Goal: Task Accomplishment & Management: Manage account settings

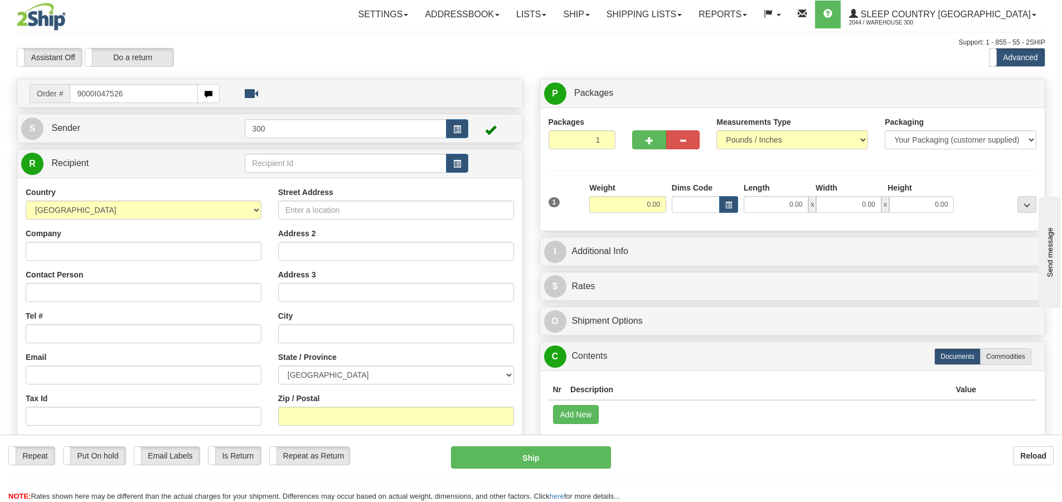
type input "9000I047526"
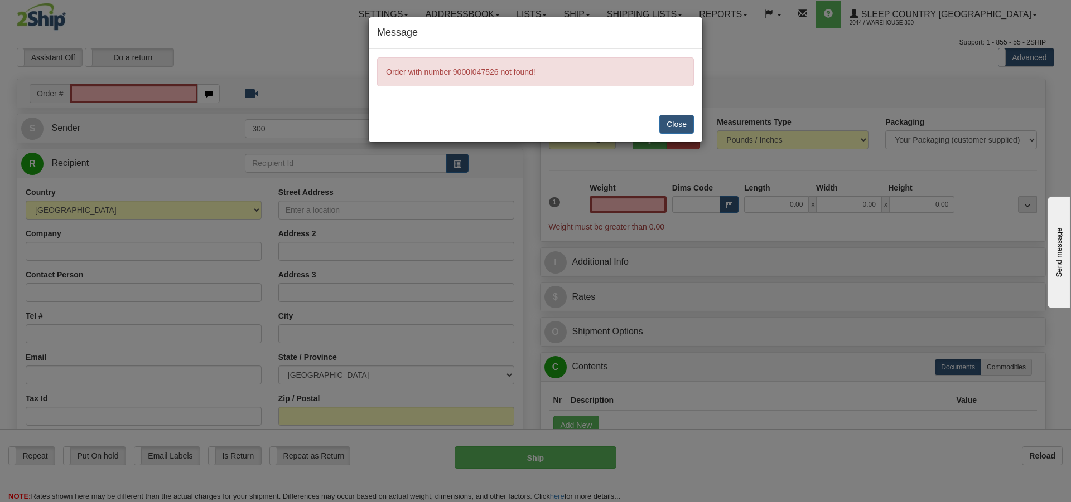
type input "0.00"
click at [678, 127] on button "Close" at bounding box center [676, 124] width 35 height 19
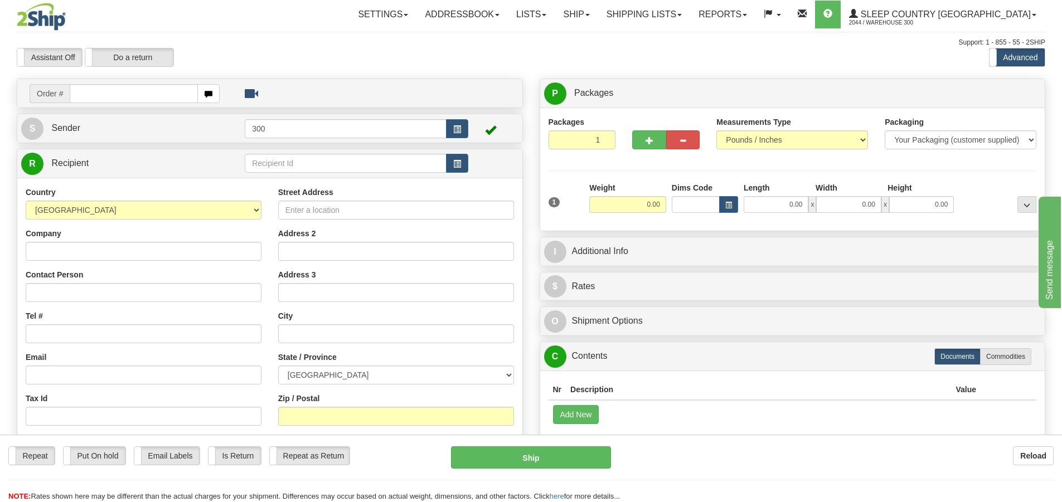
click at [177, 96] on input "text" at bounding box center [134, 93] width 128 height 19
type input "9000I047526"
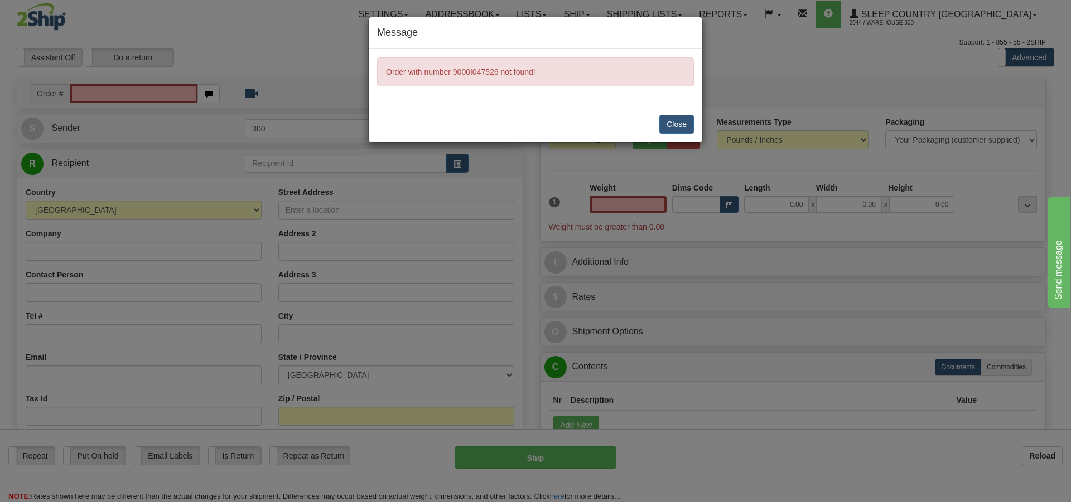
type input "0.00"
click at [687, 120] on button "Close" at bounding box center [676, 124] width 35 height 19
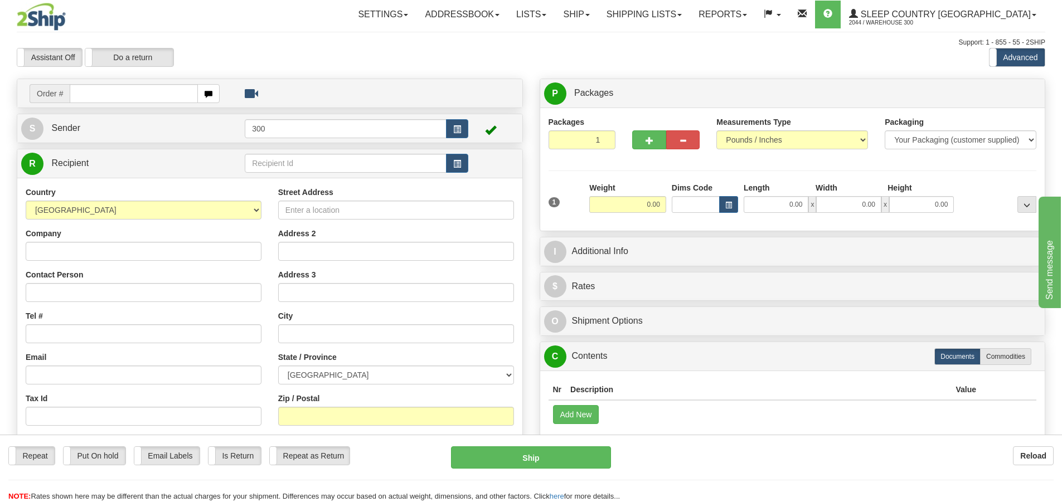
click at [112, 99] on input "text" at bounding box center [134, 93] width 128 height 19
type input "9000i047526"
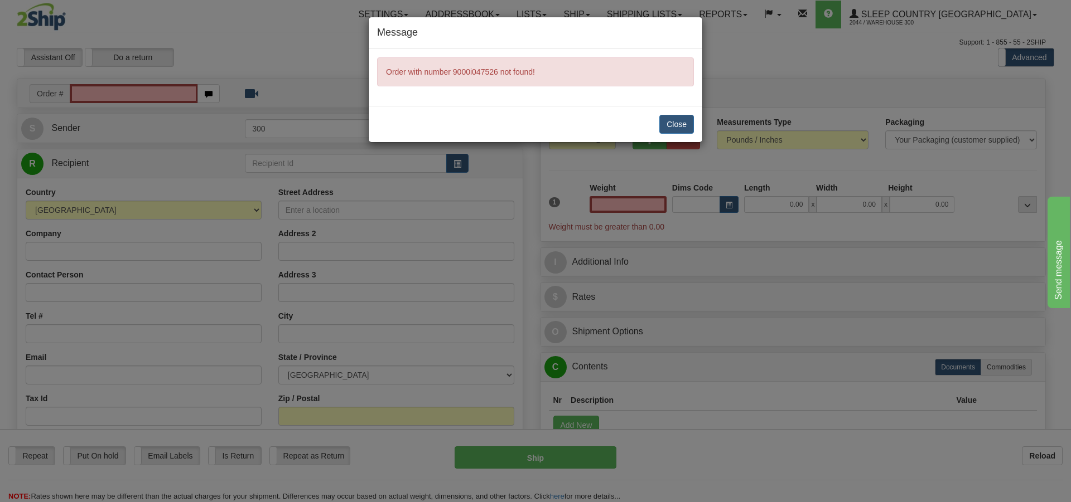
type input "0.00"
click at [677, 124] on button "Close" at bounding box center [676, 124] width 35 height 19
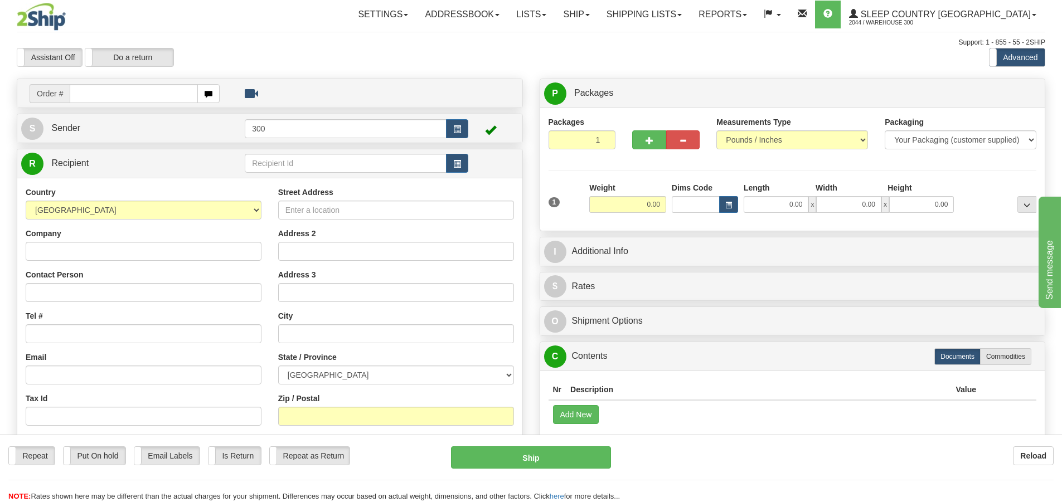
click at [54, 96] on span "Order #" at bounding box center [50, 93] width 40 height 19
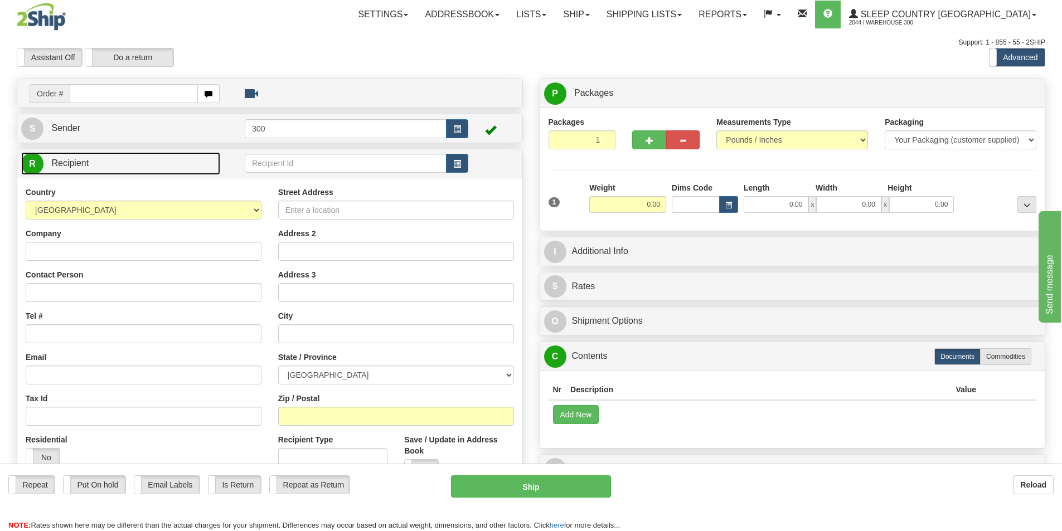
click at [86, 159] on span "Recipient" at bounding box center [69, 162] width 37 height 9
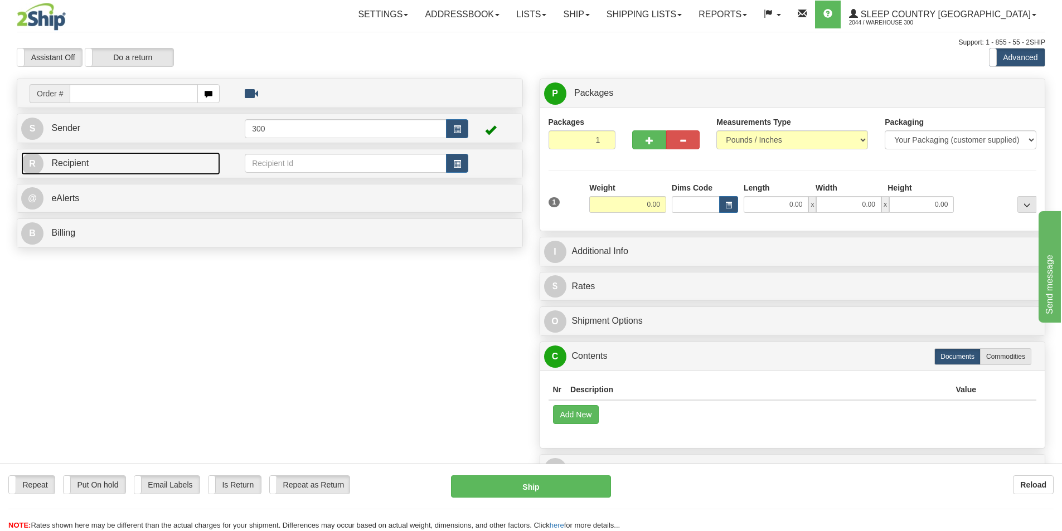
click at [89, 162] on link "R Recipient" at bounding box center [120, 163] width 199 height 23
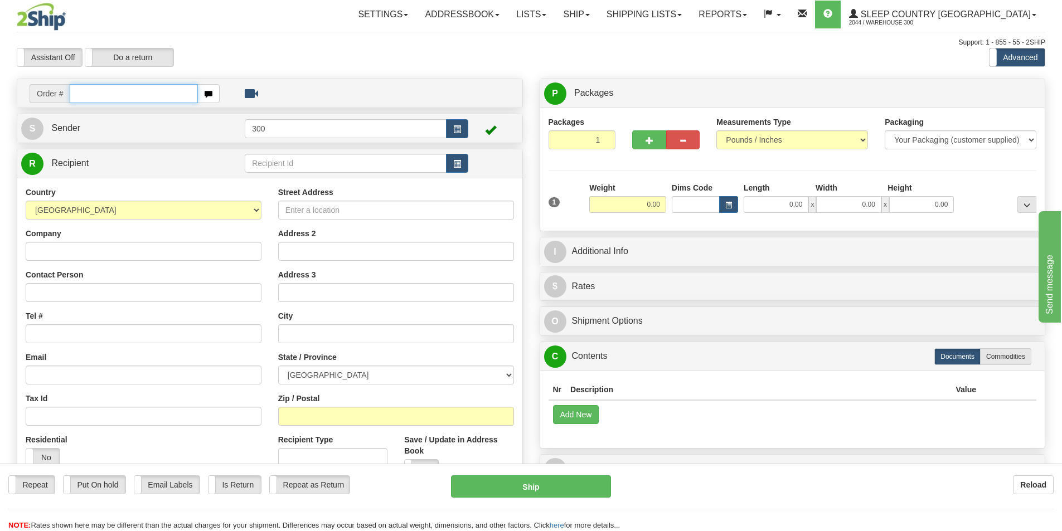
click at [88, 94] on input "text" at bounding box center [134, 93] width 128 height 19
drag, startPoint x: 150, startPoint y: 102, endPoint x: 96, endPoint y: 99, distance: 54.2
click at [96, 99] on input "text" at bounding box center [134, 93] width 128 height 19
type input "9000I047526"
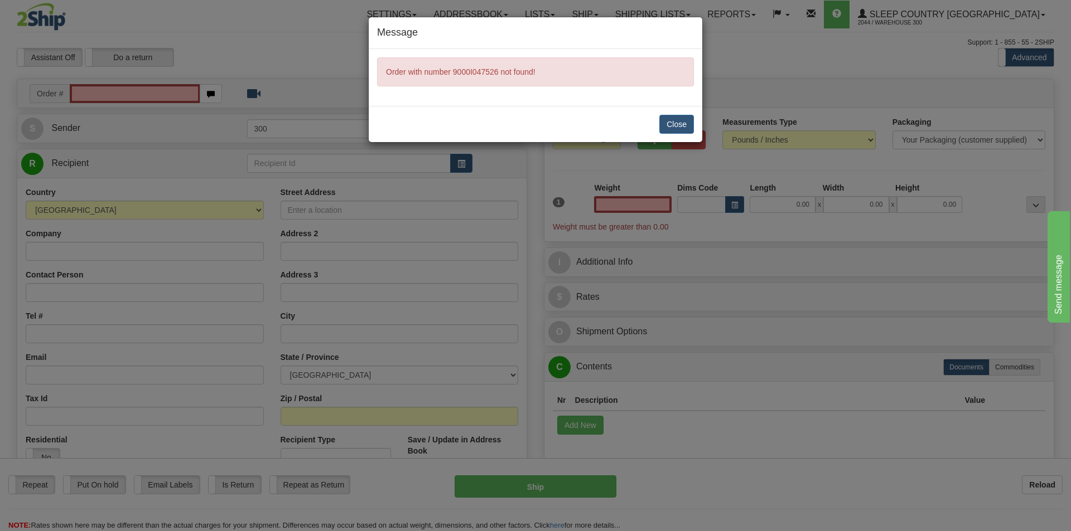
type input "0.00"
click at [675, 121] on button "Close" at bounding box center [676, 124] width 35 height 19
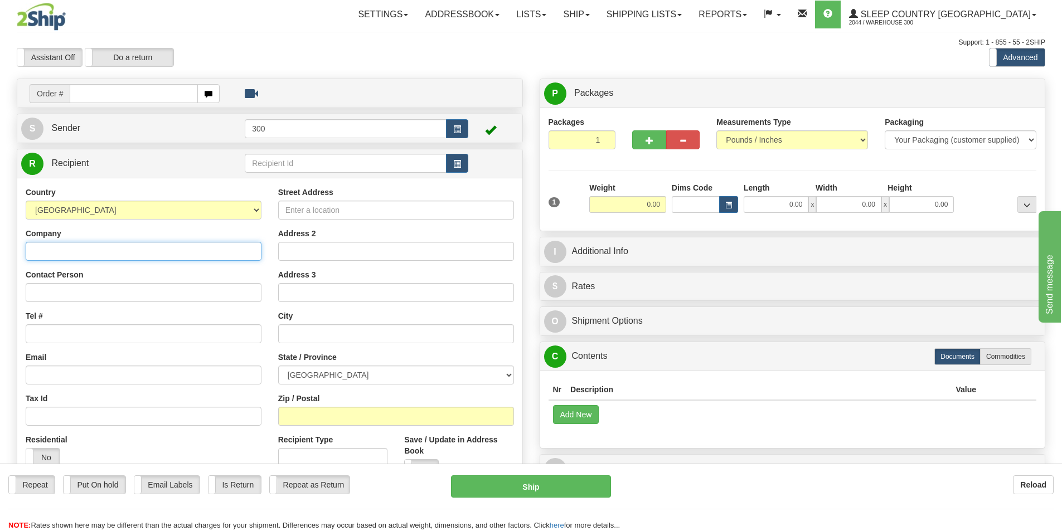
click at [77, 254] on input "Company" at bounding box center [144, 251] width 236 height 19
type input "DORMZVOUS"
click at [59, 127] on span "Sender" at bounding box center [65, 127] width 29 height 9
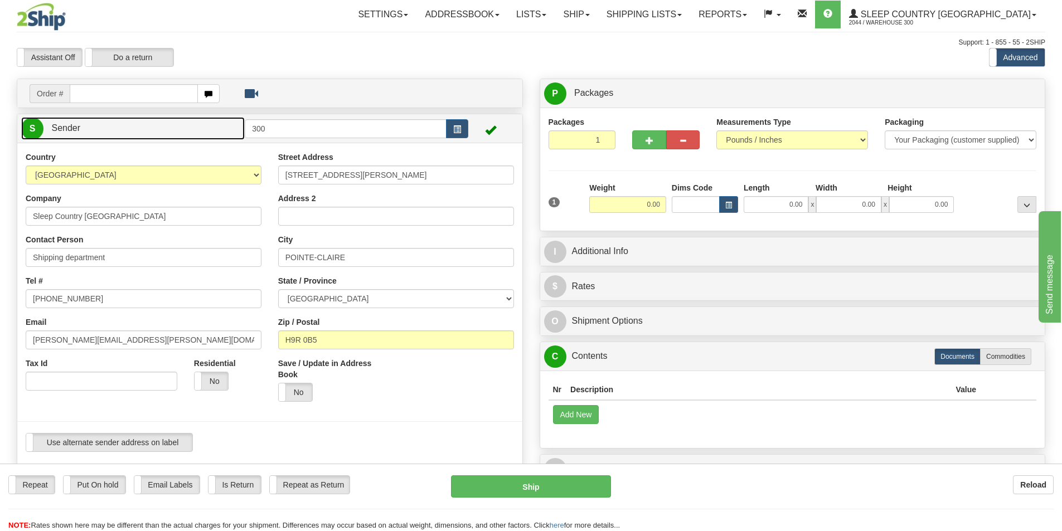
click at [98, 127] on link "S Sender" at bounding box center [133, 128] width 224 height 23
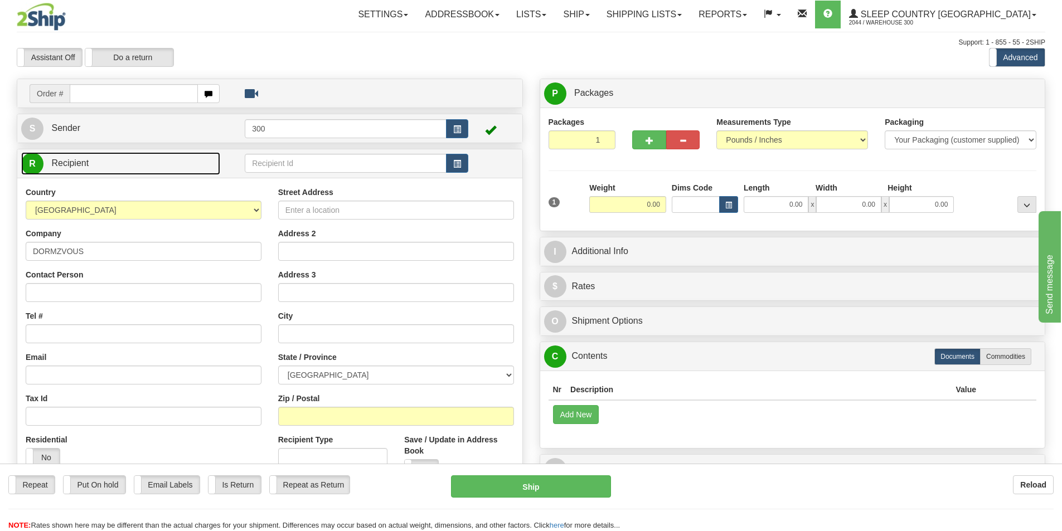
click at [78, 163] on span "Recipient" at bounding box center [69, 162] width 37 height 9
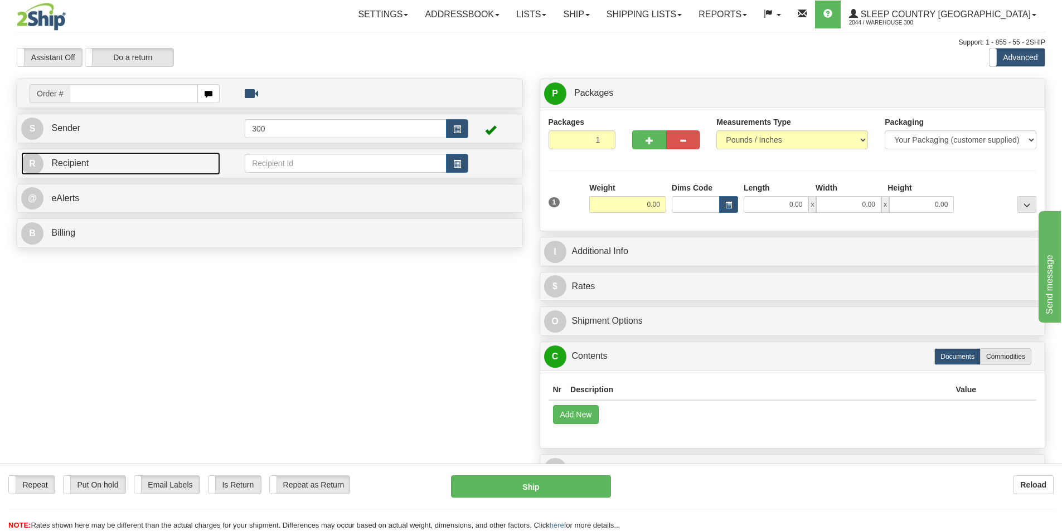
click at [78, 163] on span "Recipient" at bounding box center [69, 162] width 37 height 9
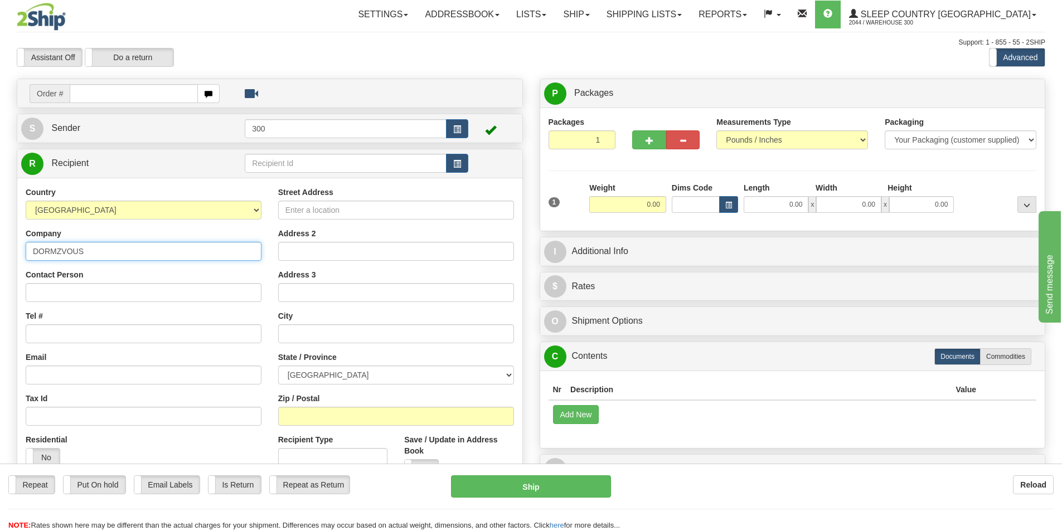
drag, startPoint x: 124, startPoint y: 246, endPoint x: 0, endPoint y: 246, distance: 123.8
click at [0, 246] on div "Toggle navigation Settings Shipping Preferences Fields Preferences New" at bounding box center [531, 314] width 1062 height 628
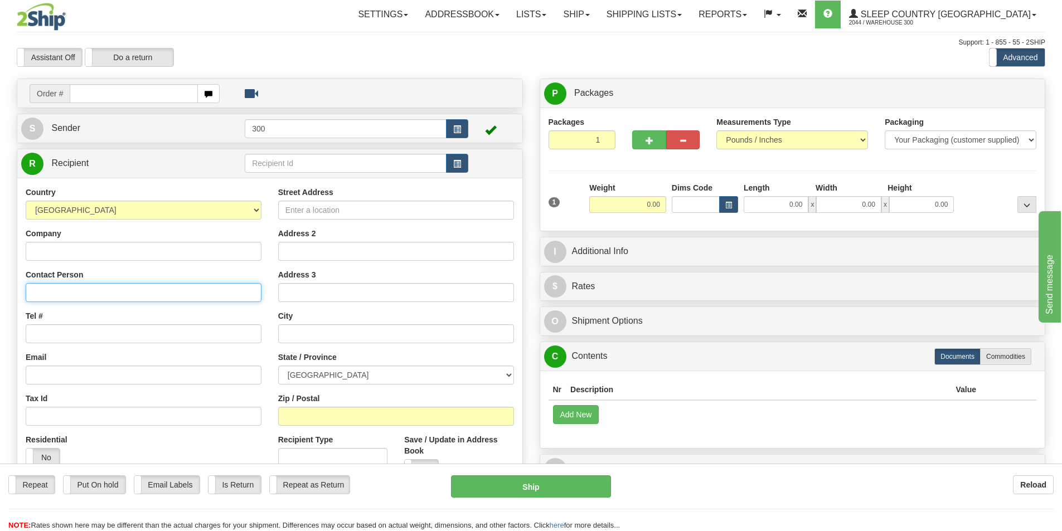
click at [70, 295] on input "Contact Person" at bounding box center [144, 292] width 236 height 19
type input "CELINA ARLOTTA"
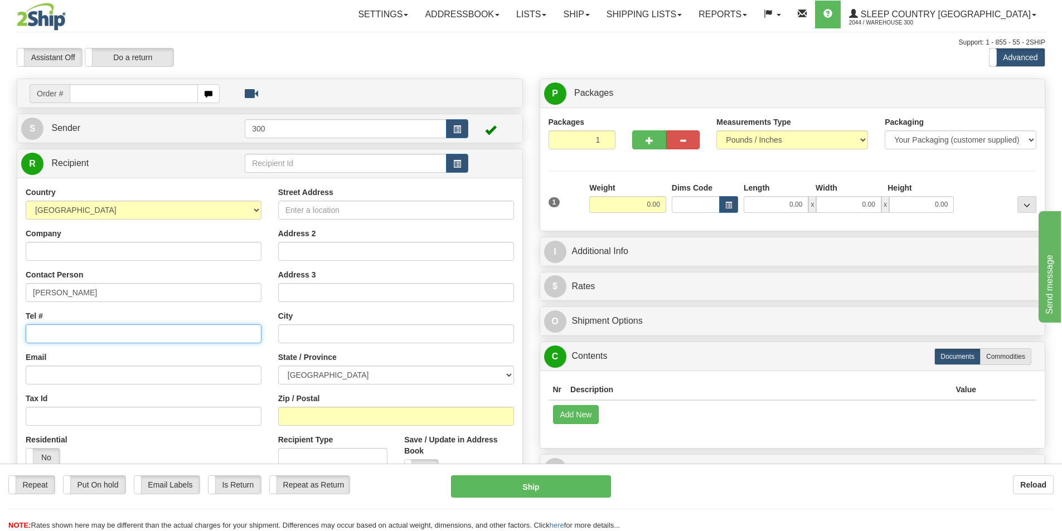
click at [88, 330] on input "Tel #" at bounding box center [144, 334] width 236 height 19
type input "613-404-5822"
click at [385, 210] on input "Street Address" at bounding box center [396, 210] width 236 height 19
type input "16 LANGHOLM"
click at [297, 335] on input "text" at bounding box center [396, 334] width 236 height 19
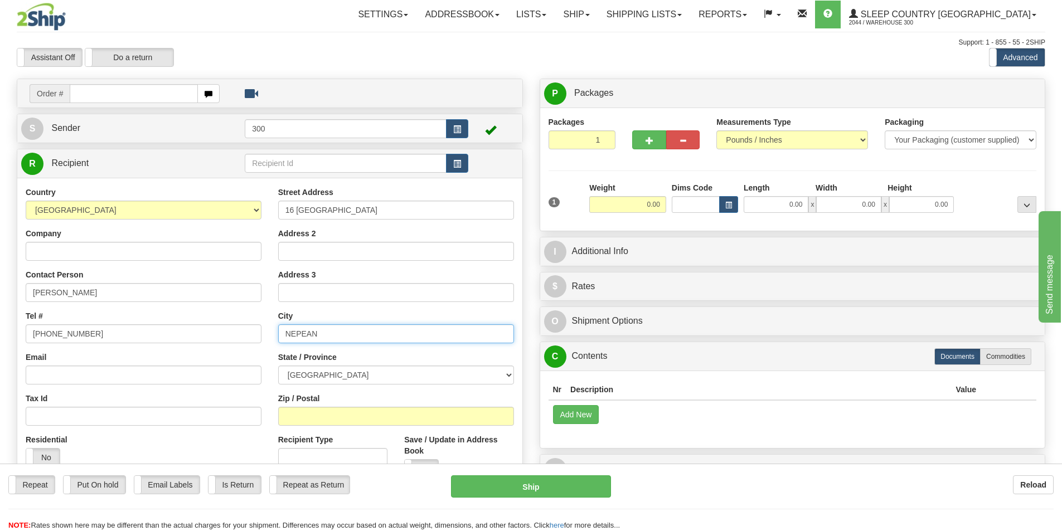
type input "NEPEAN"
click at [510, 374] on select "ALBERTA BRITISH COLUMBIA MANITOBA NEW BRUNSWICK NEWFOUNDLAND NOVA SCOTIA NUNAVU…" at bounding box center [396, 375] width 236 height 19
select select "ON"
click at [278, 366] on select "ALBERTA BRITISH COLUMBIA MANITOBA NEW BRUNSWICK NEWFOUNDLAND NOVA SCOTIA NUNAVU…" at bounding box center [396, 375] width 236 height 19
click at [327, 414] on input "Zip / Postal" at bounding box center [396, 416] width 236 height 19
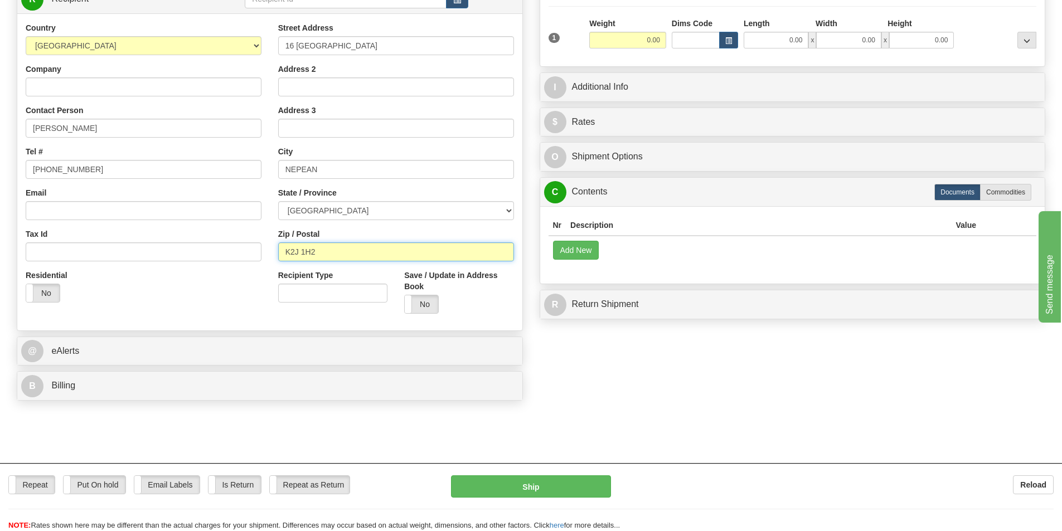
scroll to position [167, 0]
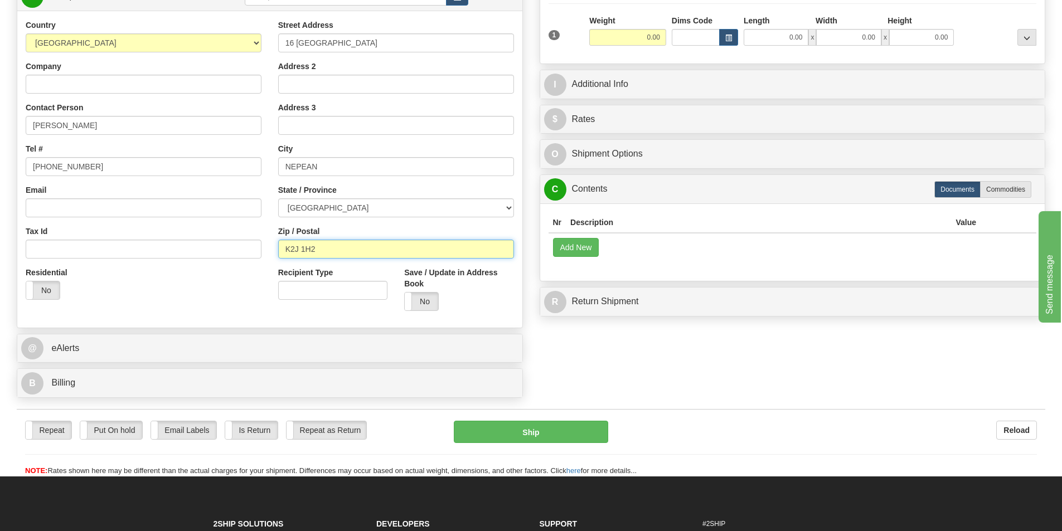
type input "K2J 1H2"
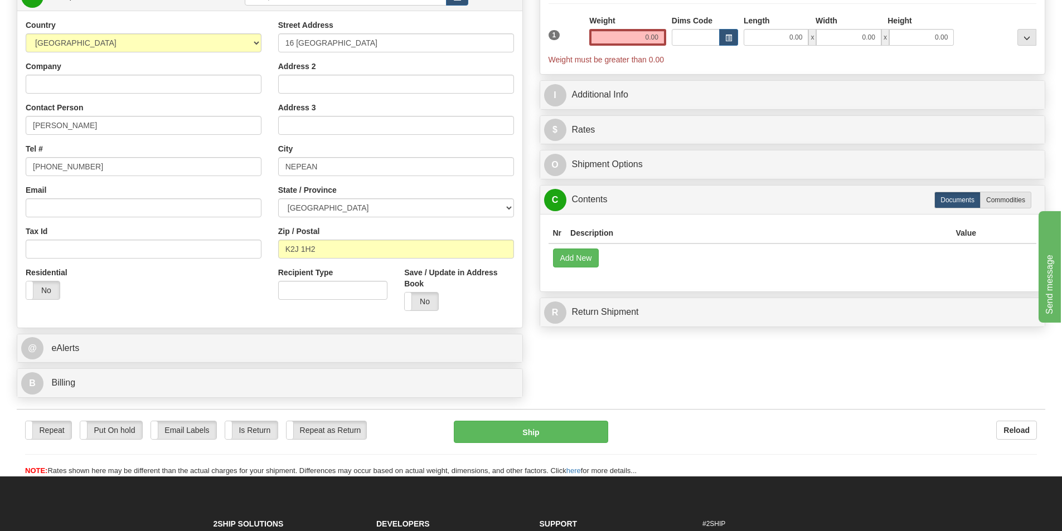
click at [705, 246] on td "Add New" at bounding box center [793, 258] width 488 height 28
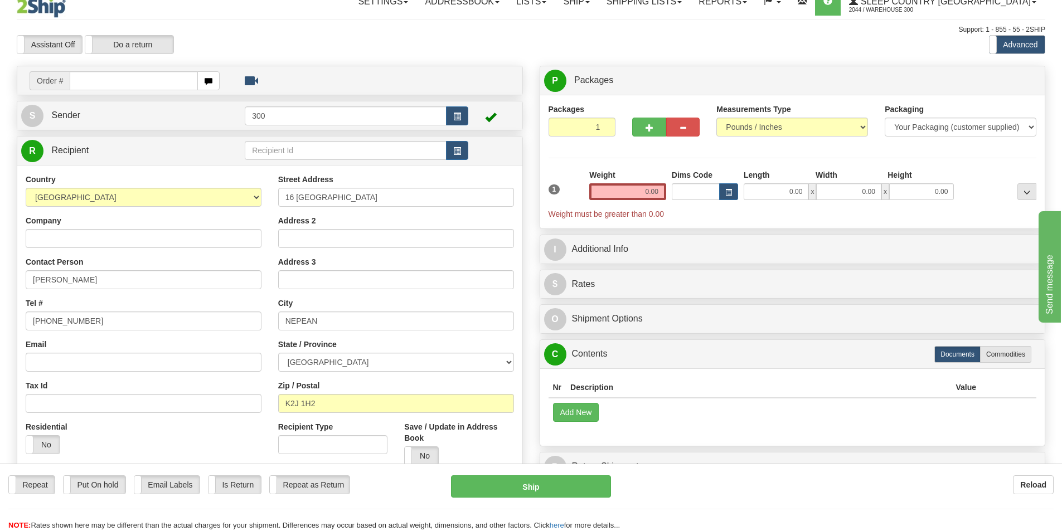
scroll to position [0, 0]
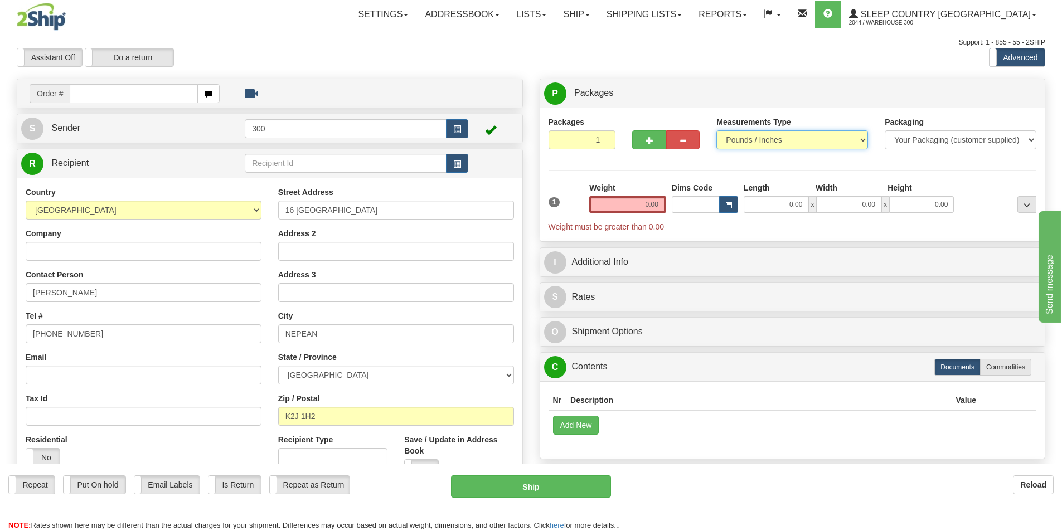
click at [863, 139] on select "Pounds / Inches Kilograms / Centimeters" at bounding box center [792, 139] width 152 height 19
click at [716, 130] on select "Pounds / Inches Kilograms / Centimeters" at bounding box center [792, 139] width 152 height 19
click at [625, 201] on input "0.00" at bounding box center [627, 204] width 77 height 17
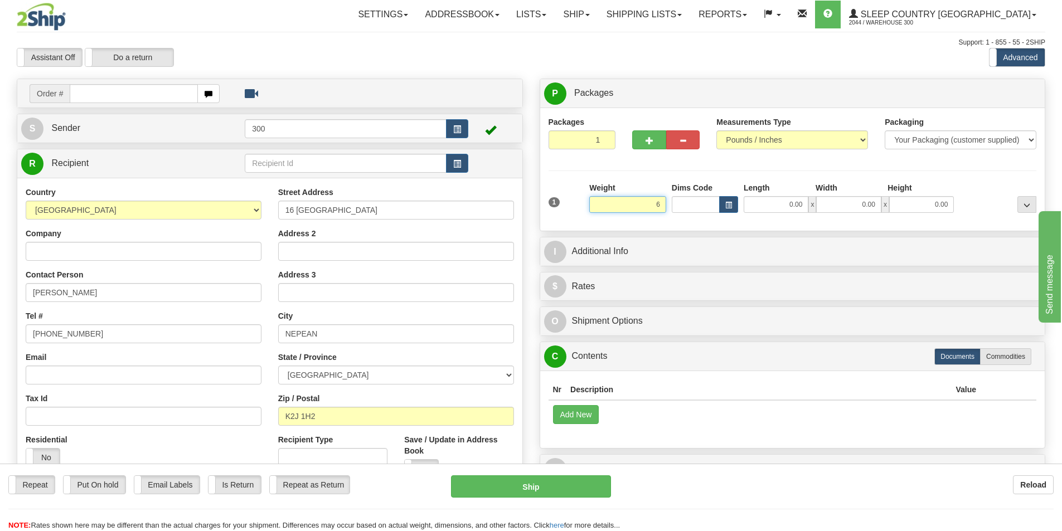
type input "6.00"
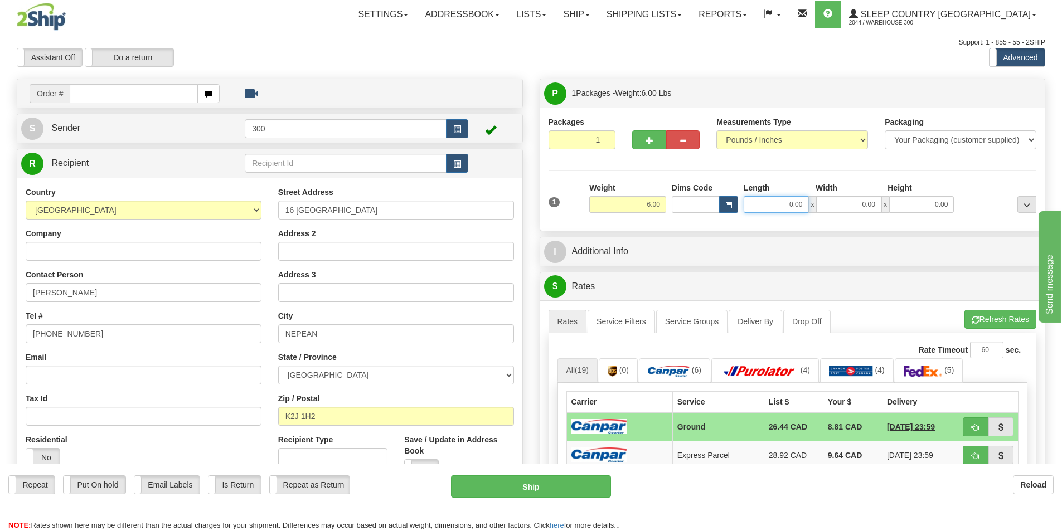
click at [797, 208] on input "0.00" at bounding box center [776, 204] width 65 height 17
type input "3.00"
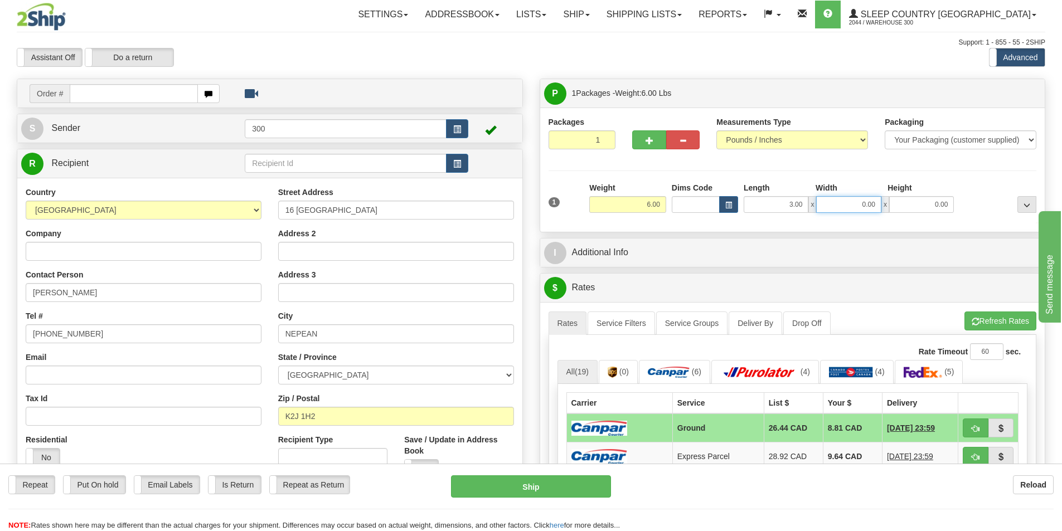
click at [859, 205] on input "0.00" at bounding box center [848, 204] width 65 height 17
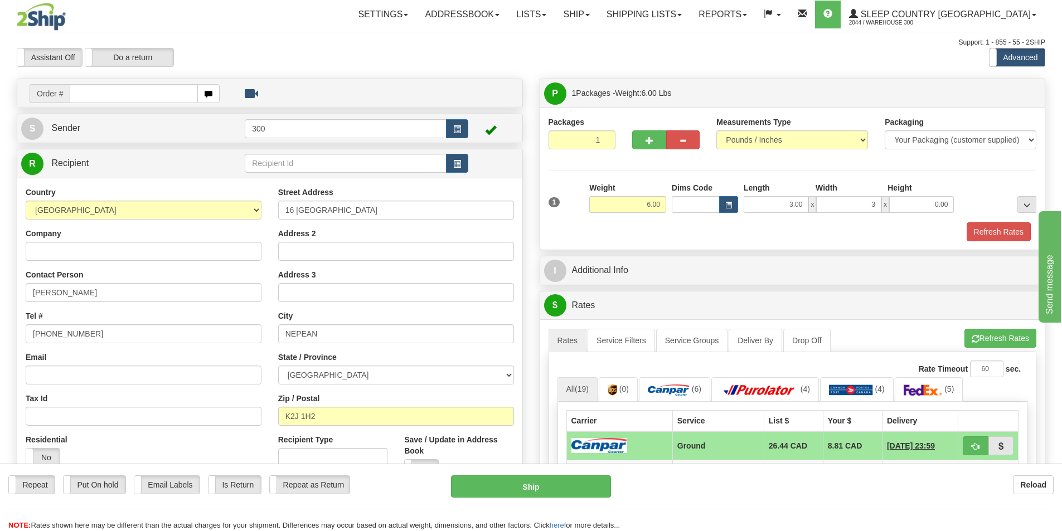
type input "3.00"
click at [687, 236] on div "Refresh Rates" at bounding box center [793, 231] width 494 height 19
click at [1034, 142] on select "Your Packaging (customer supplied) Envelope (carrier supplied) Pack (carrier su…" at bounding box center [961, 139] width 152 height 19
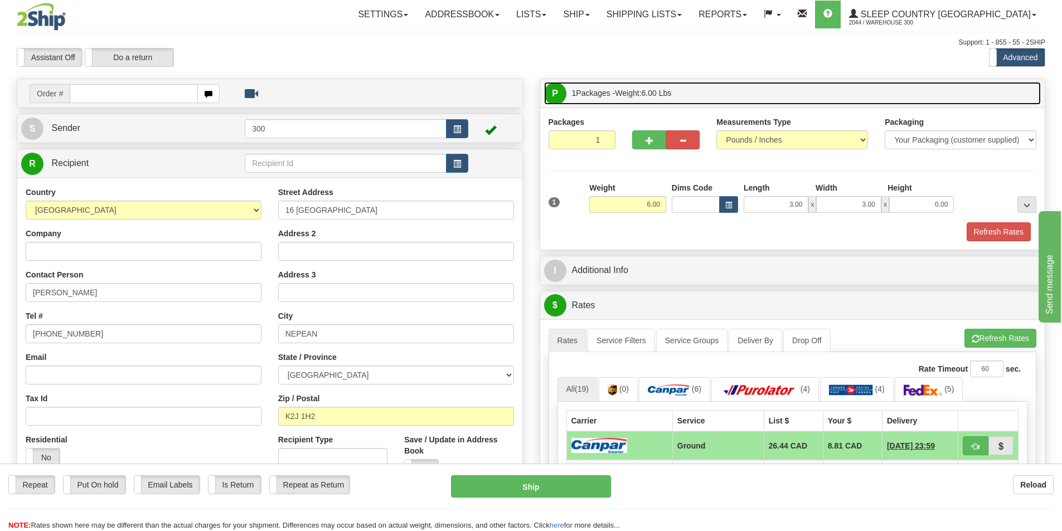
click at [966, 85] on link "P Packages 1 Packages - Weight: 6.00 Lbs" at bounding box center [792, 93] width 497 height 23
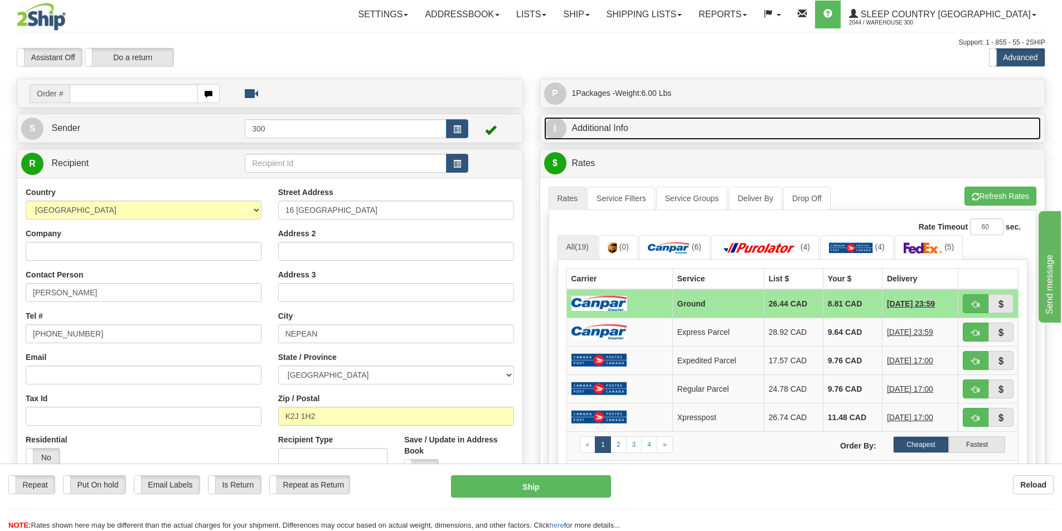
click at [771, 131] on link "I Additional Info" at bounding box center [792, 128] width 497 height 23
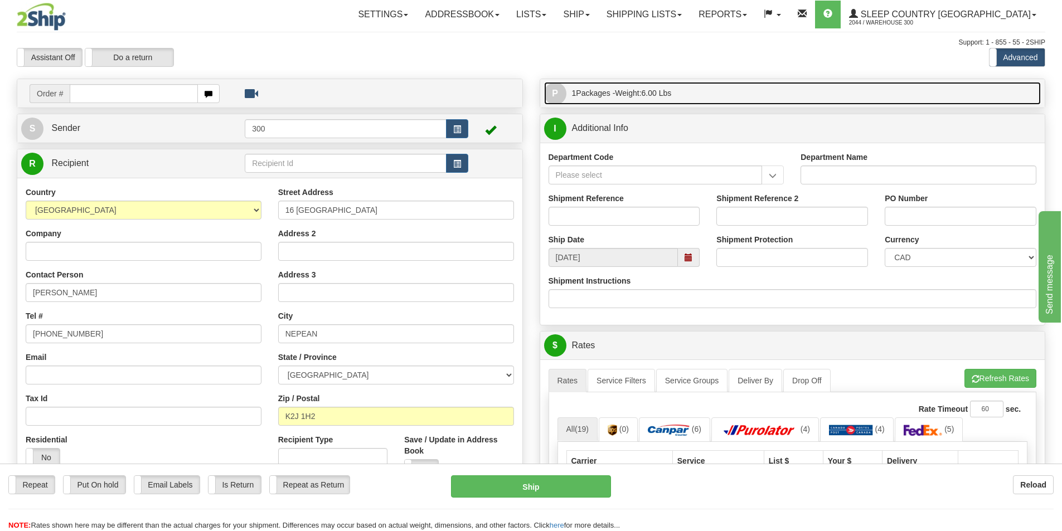
click at [747, 94] on link "P Packages 1 Packages - Weight: 6.00 Lbs" at bounding box center [792, 93] width 497 height 23
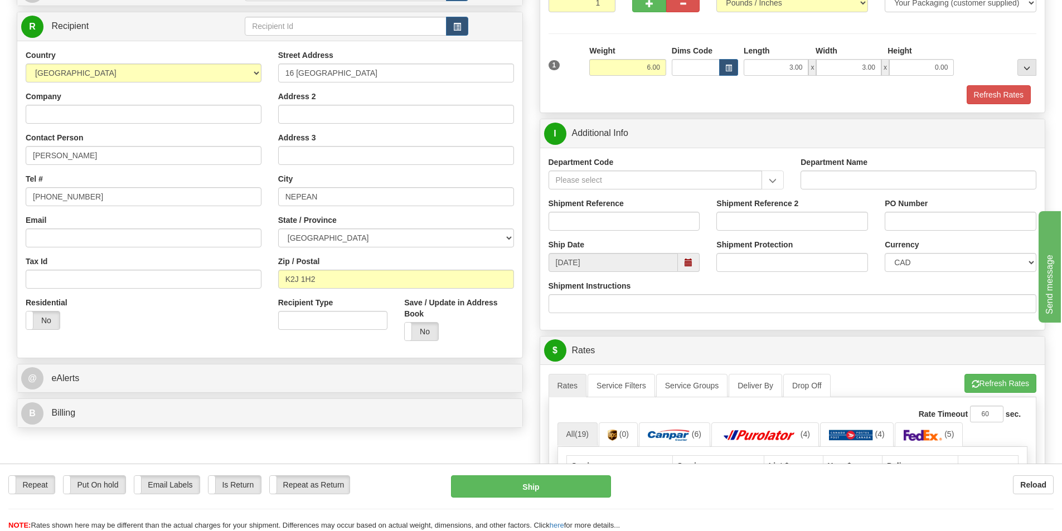
scroll to position [112, 0]
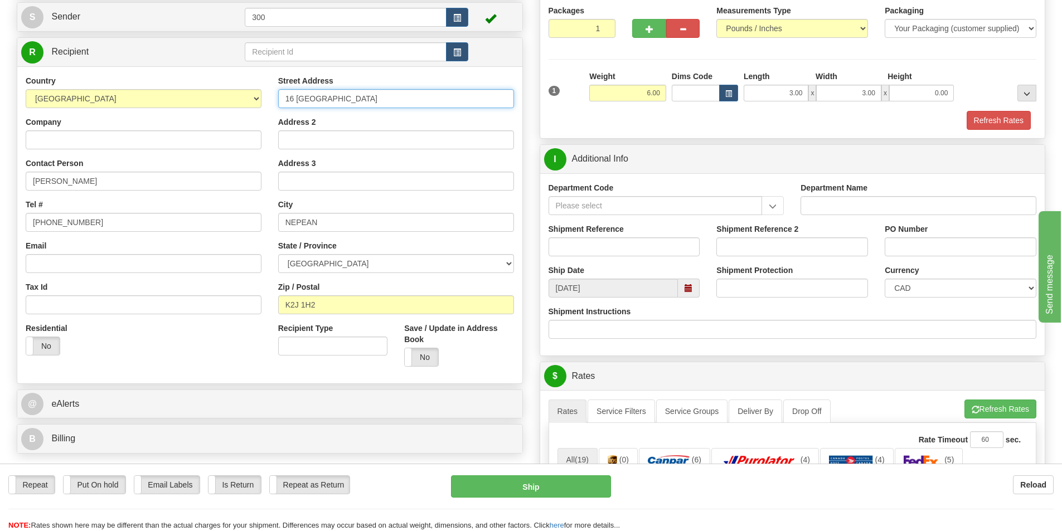
click at [378, 91] on input "16 LANGHOLM" at bounding box center [396, 98] width 236 height 19
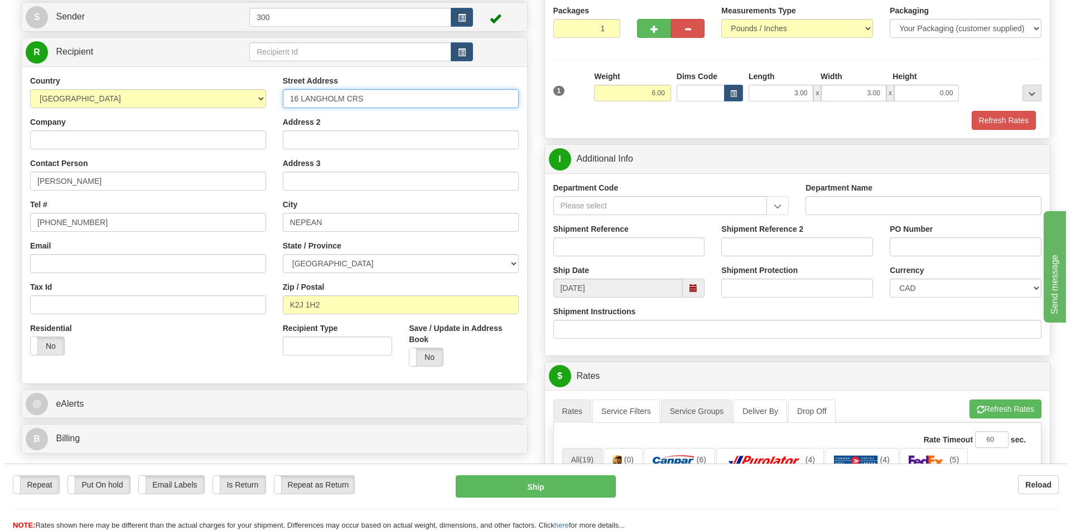
scroll to position [223, 0]
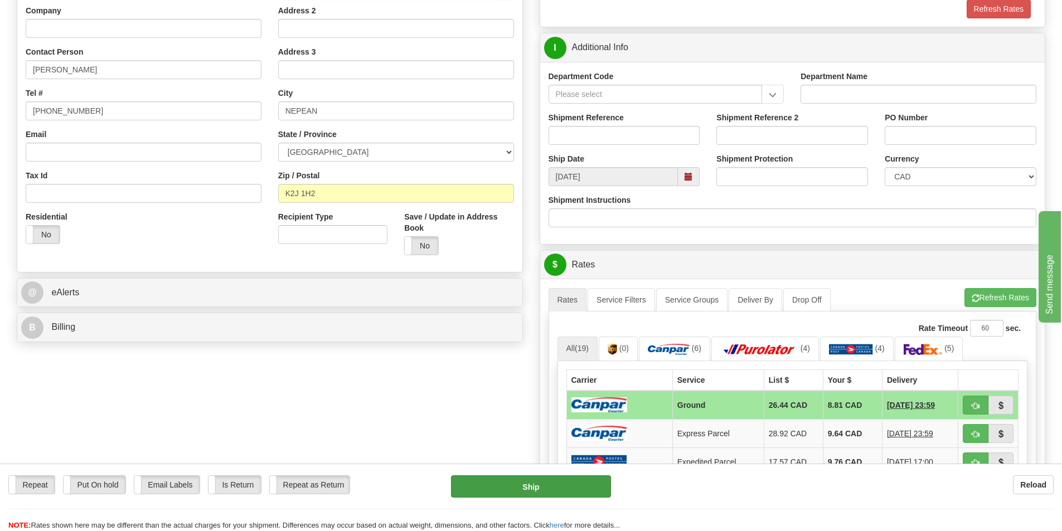
type input "16 LANGHOLM CRS"
click at [507, 483] on button "Ship" at bounding box center [531, 487] width 160 height 22
type input "1"
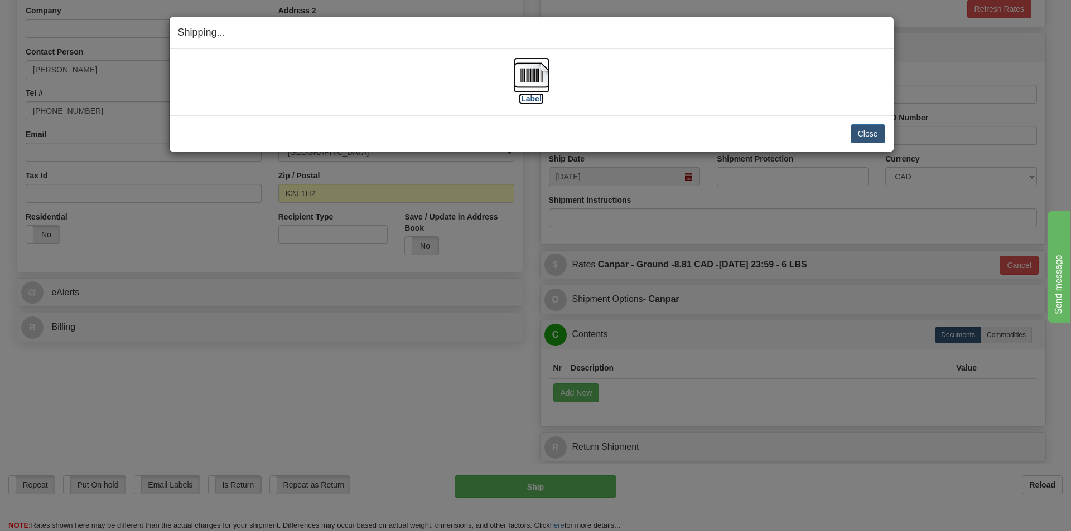
click at [519, 75] on img at bounding box center [532, 75] width 36 height 36
click at [886, 139] on div "Close Cancel Cancel Shipment and Quit Pickup Quit Pickup ONLY" at bounding box center [532, 133] width 724 height 36
click at [874, 135] on button "Close" at bounding box center [867, 133] width 35 height 19
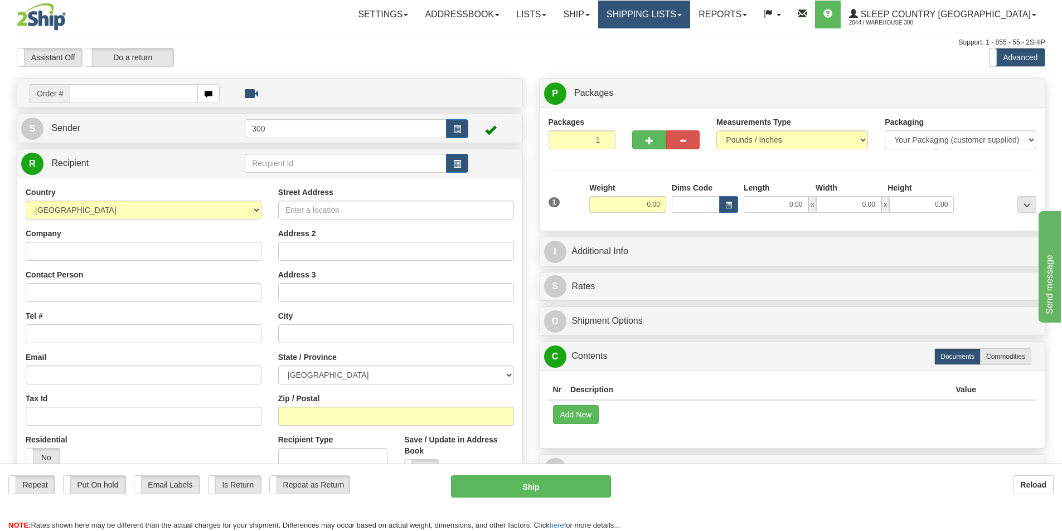
click at [690, 16] on link "Shipping lists" at bounding box center [644, 15] width 92 height 28
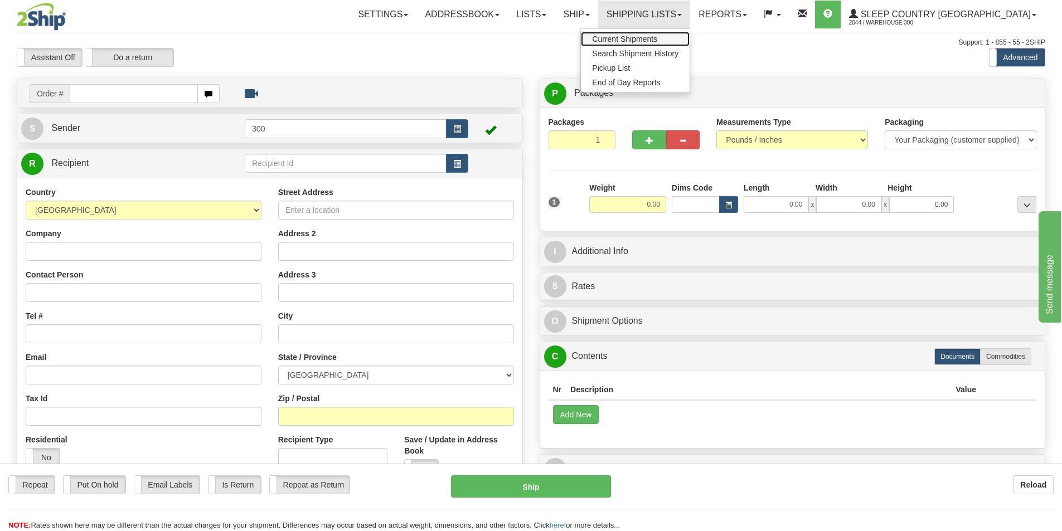
click at [657, 41] on span "Current Shipments" at bounding box center [624, 39] width 65 height 9
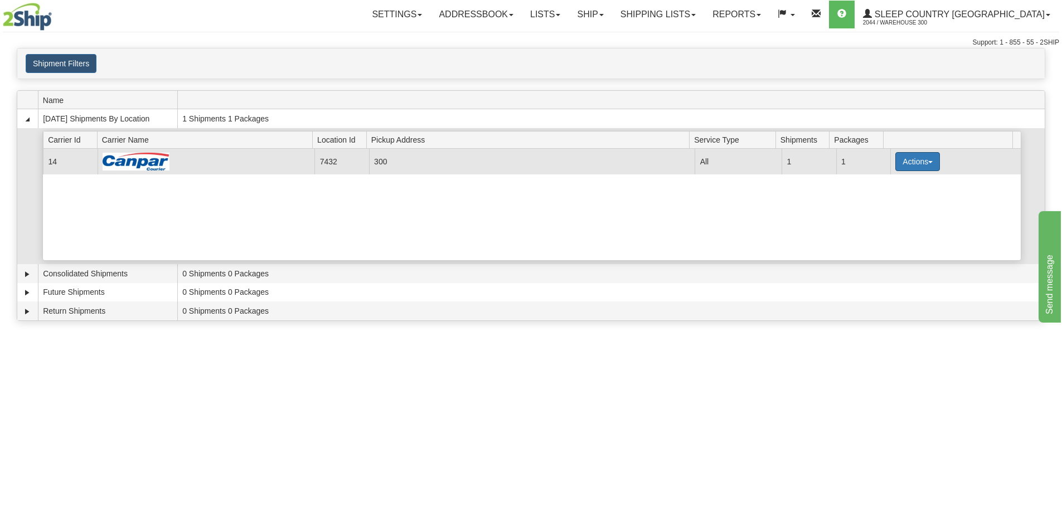
click at [901, 161] on button "Actions" at bounding box center [917, 161] width 45 height 19
click at [883, 200] on span "Close" at bounding box center [874, 197] width 26 height 8
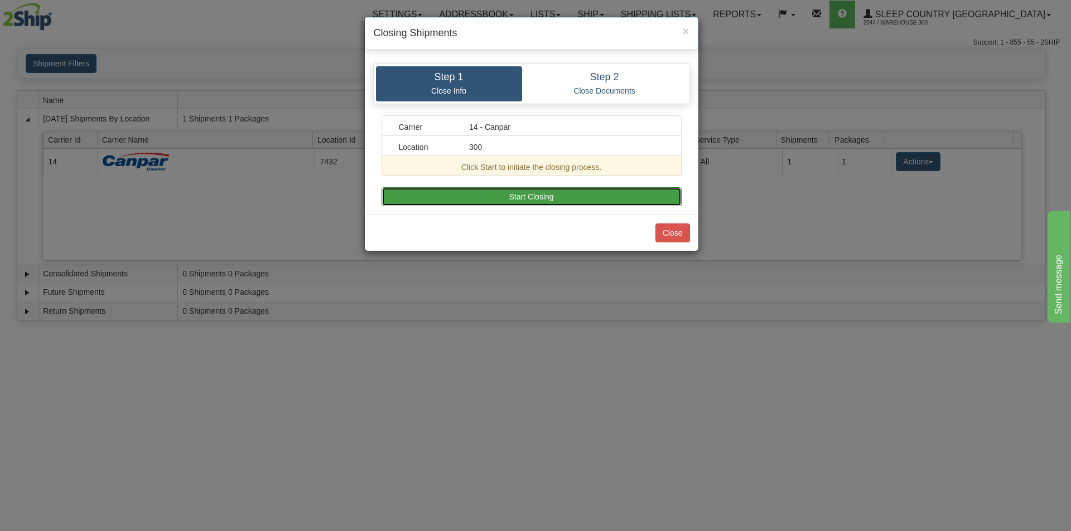
click at [612, 205] on button "Start Closing" at bounding box center [531, 196] width 300 height 19
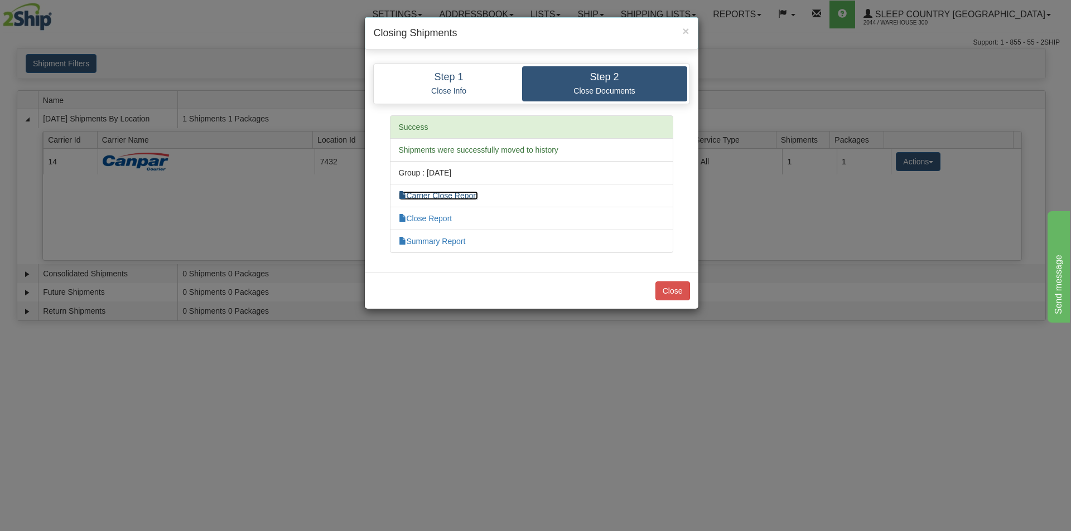
click at [451, 197] on link "Carrier Close Report" at bounding box center [438, 195] width 79 height 9
click at [439, 222] on link "Close Report" at bounding box center [426, 218] width 54 height 9
click at [453, 239] on link "Summary Report" at bounding box center [432, 241] width 67 height 9
